Goal: Transaction & Acquisition: Purchase product/service

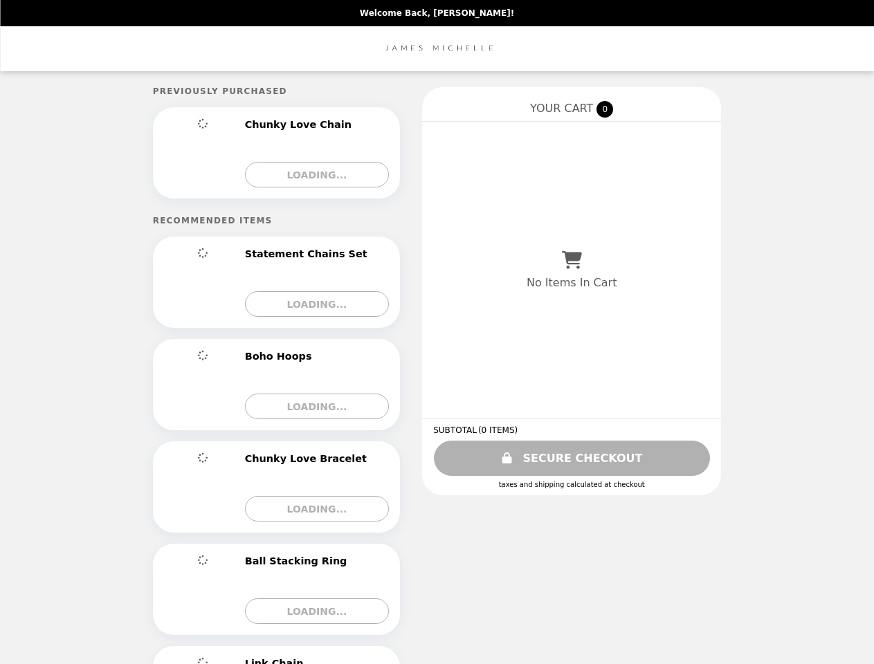
select select "**********"
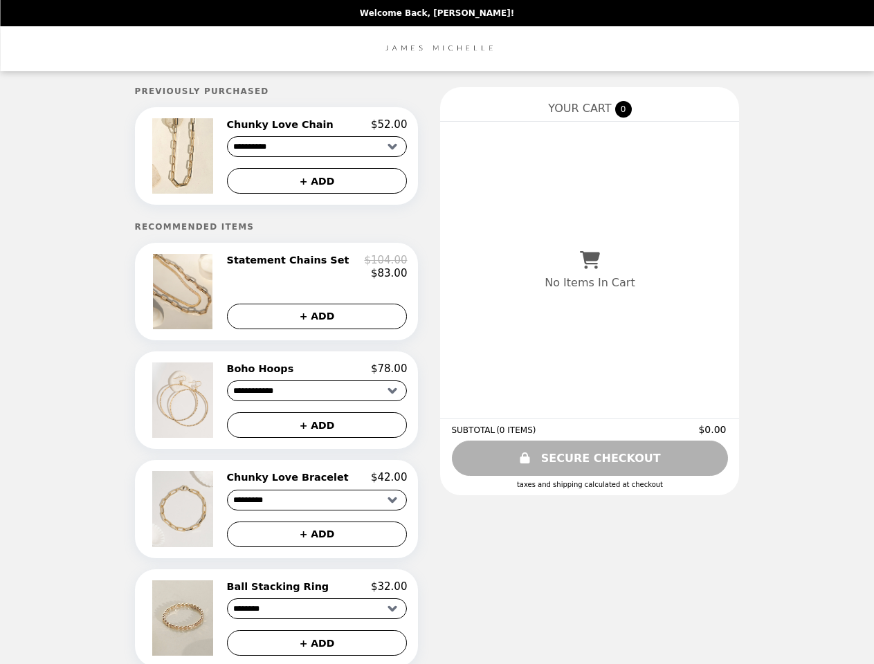
click at [203, 158] on img at bounding box center [184, 155] width 64 height 75
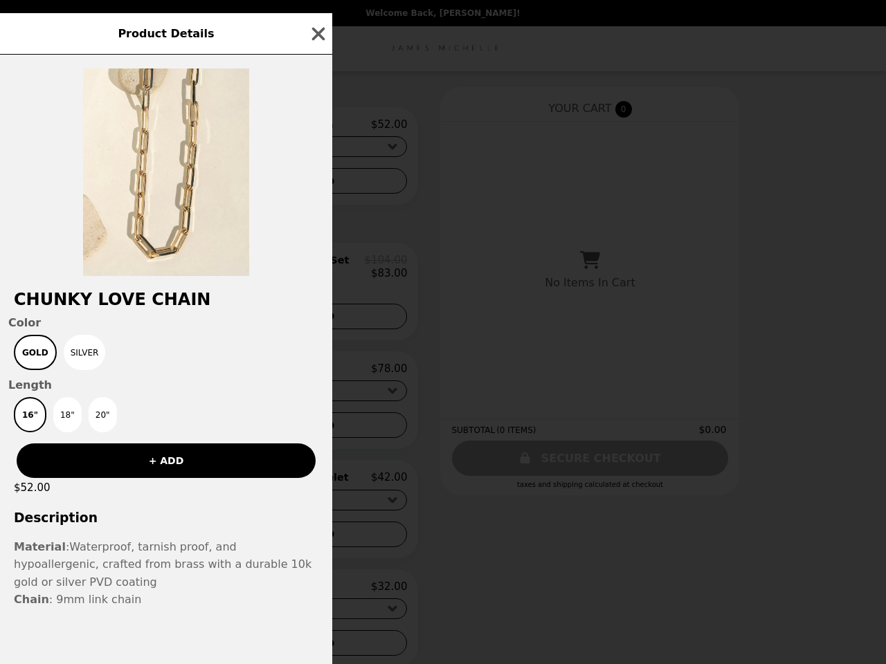
click at [317, 127] on div "Product Details Chunky Love Chain Color Gold Silver Length 16" 18" 20" + ADD $5…" at bounding box center [443, 332] width 886 height 664
click at [317, 183] on div at bounding box center [166, 165] width 332 height 221
click at [203, 298] on h2 "Chunky Love Chain" at bounding box center [166, 299] width 332 height 19
click at [317, 272] on div "Product Details Chunky Love Chain Color Gold Silver Length 16" 18" 20" + ADD $5…" at bounding box center [443, 332] width 886 height 664
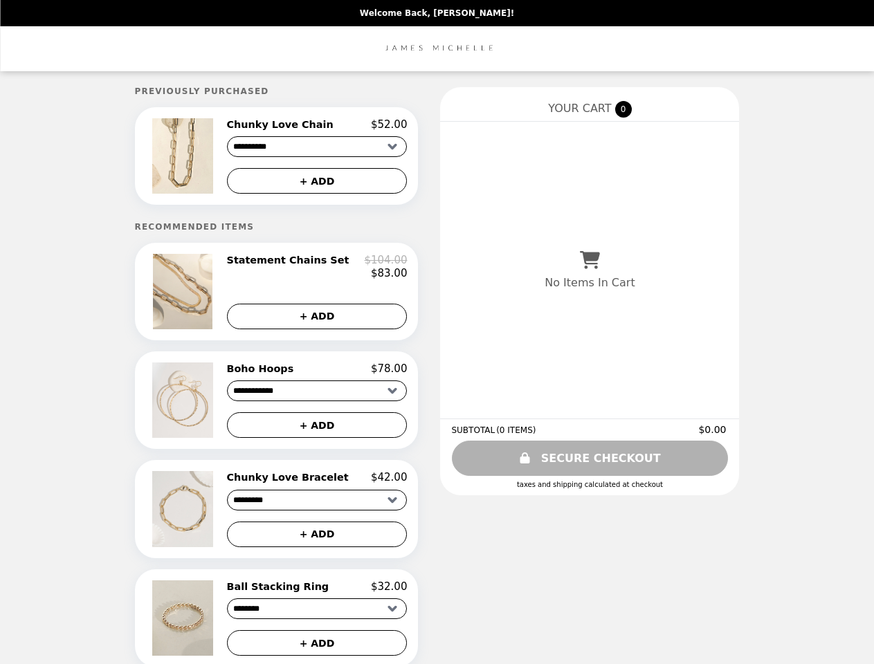
click at [203, 408] on img at bounding box center [184, 400] width 64 height 75
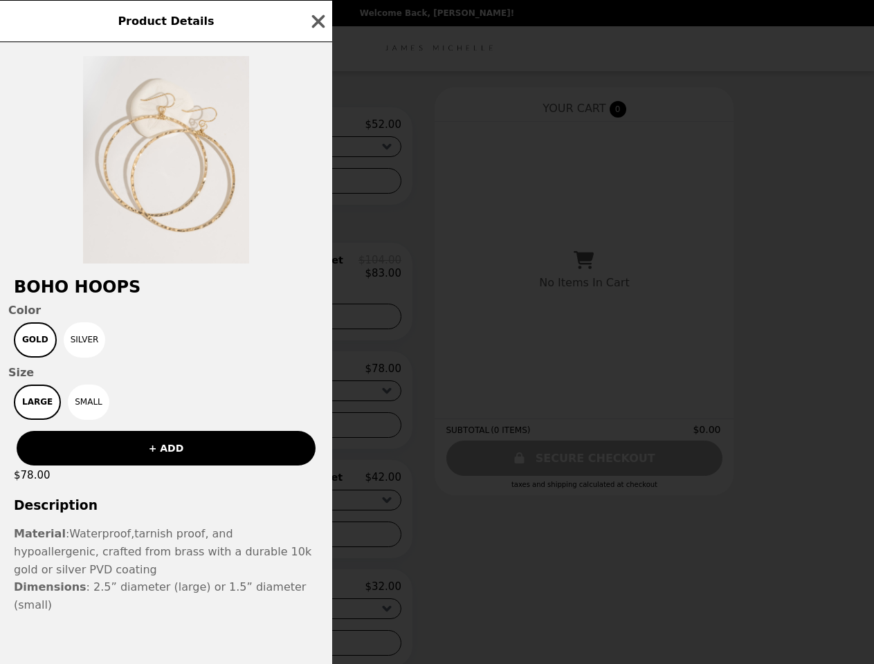
click at [317, 377] on div "Product Details Boho Hoops Color Gold Silver Size Large Small + ADD $78.00 Desc…" at bounding box center [437, 332] width 874 height 664
click at [317, 434] on div "+ ADD" at bounding box center [166, 443] width 332 height 46
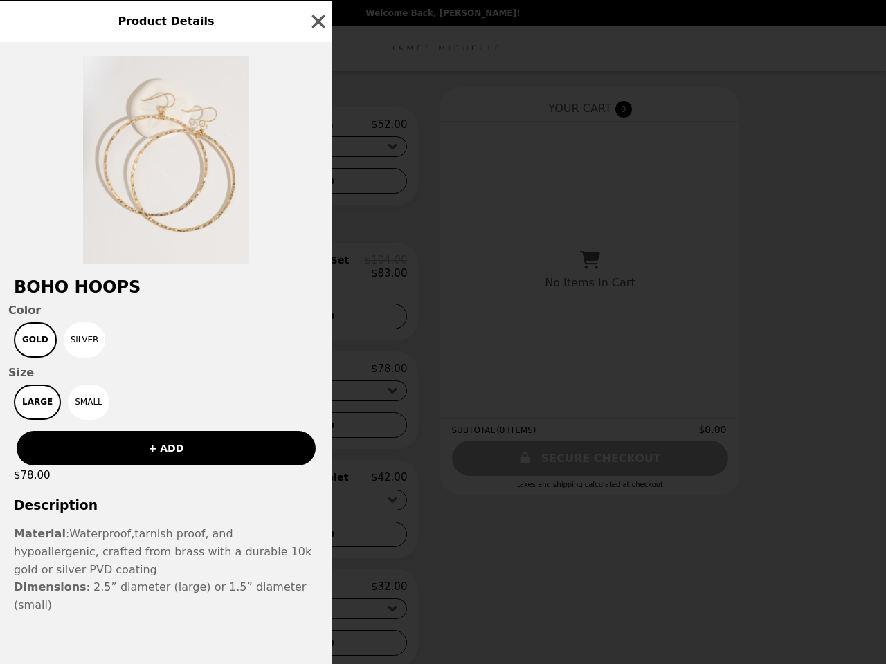
click at [203, 513] on h3 "Description" at bounding box center [166, 505] width 332 height 15
